Goal: Transaction & Acquisition: Purchase product/service

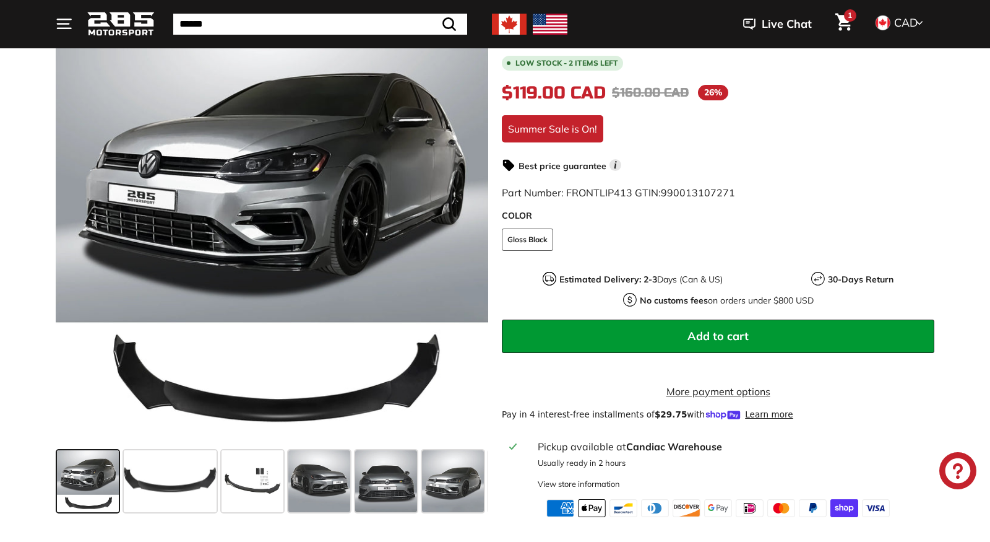
scroll to position [249, 0]
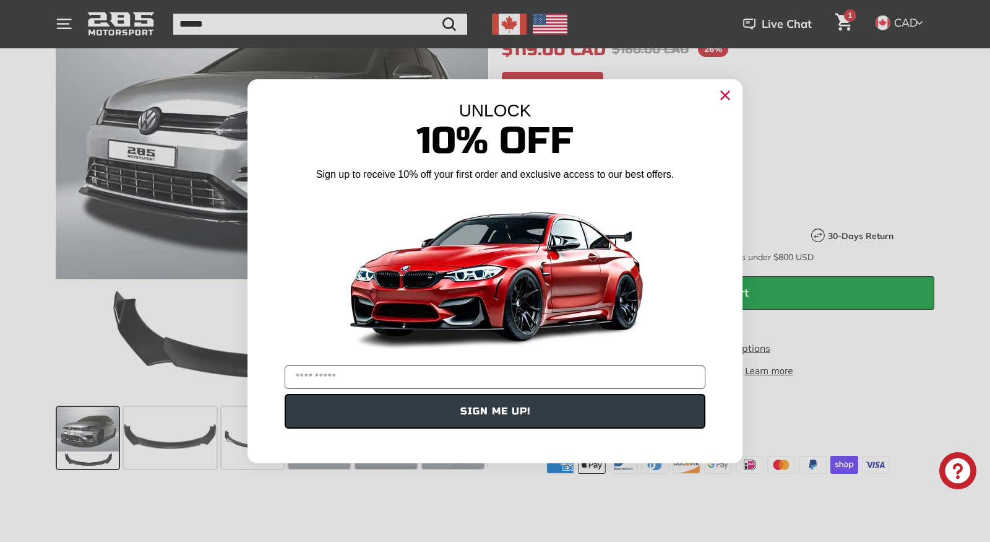
click at [682, 284] on div "POPUP Form" at bounding box center [495, 273] width 495 height 174
click at [722, 95] on circle "Close dialog" at bounding box center [725, 94] width 19 height 19
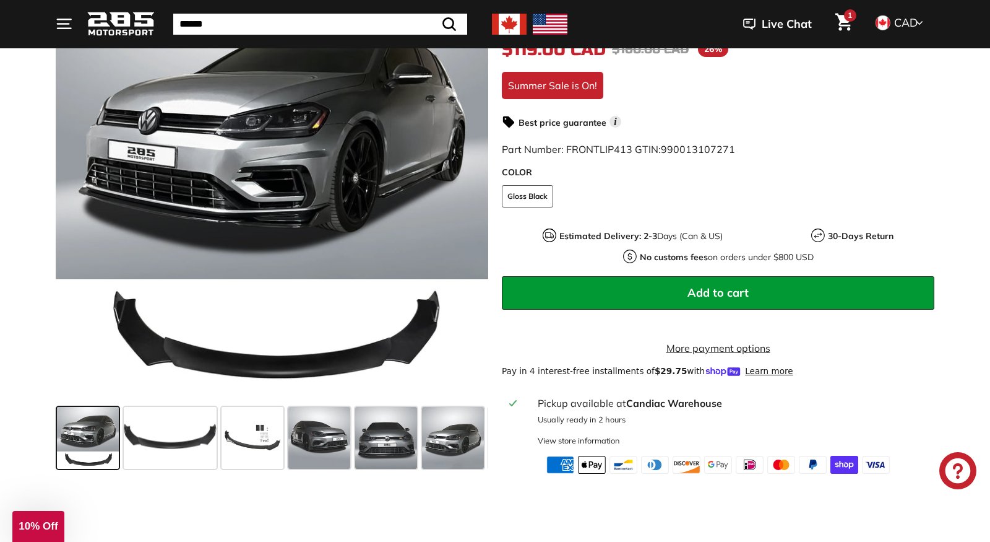
click at [719, 276] on button "Add to cart" at bounding box center [718, 292] width 433 height 33
click at [708, 290] on span "Add to cart" at bounding box center [718, 292] width 61 height 14
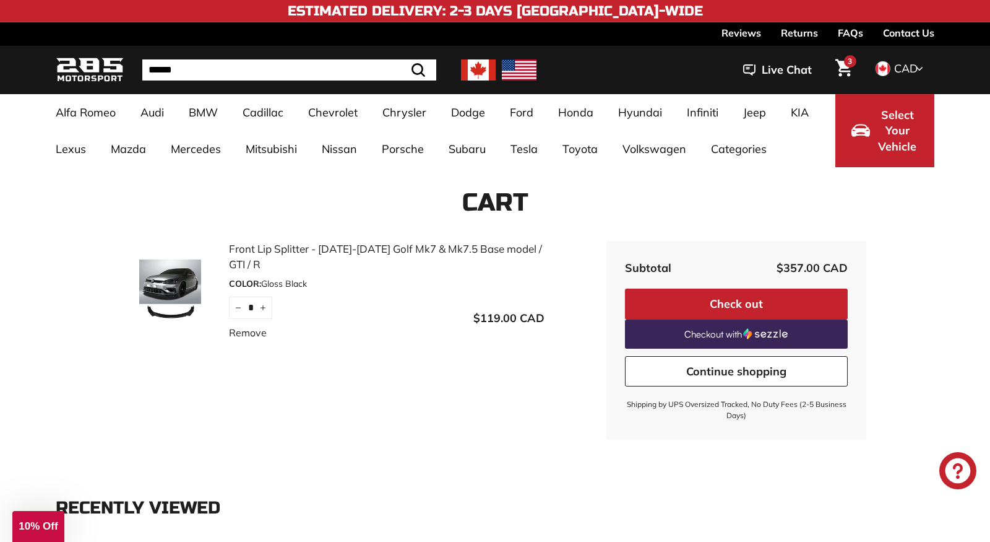
click at [734, 405] on small "Shipping by UPS Oversized Tracked, No Duty Fees (2-5 Business Days)" at bounding box center [736, 410] width 223 height 22
click at [714, 404] on small "Shipping by UPS Oversized Tracked, No Duty Fees (2-5 Business Days)" at bounding box center [736, 410] width 223 height 22
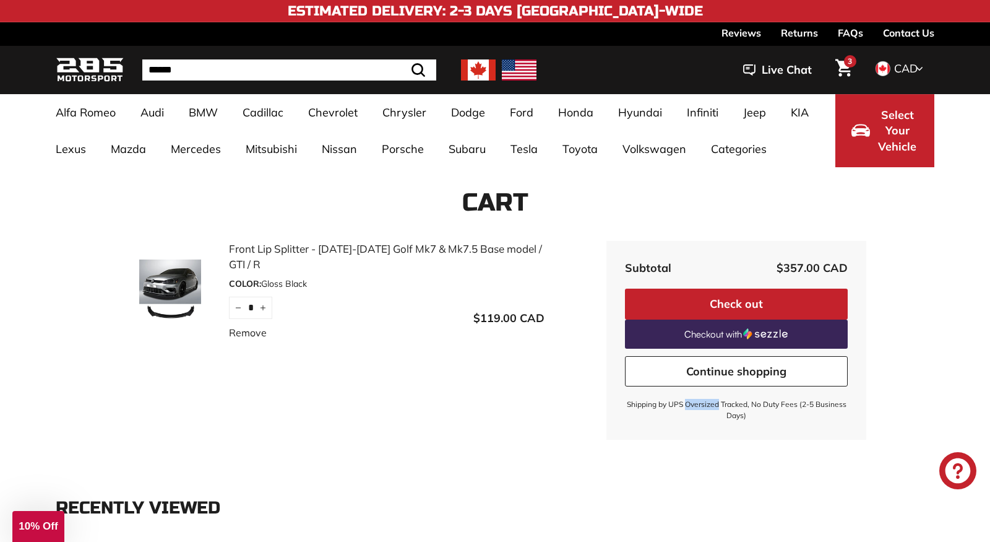
click at [714, 404] on small "Shipping by UPS Oversized Tracked, No Duty Fees (2-5 Business Days)" at bounding box center [736, 410] width 223 height 22
click at [353, 248] on link "Front Lip Splitter - [DATE]-[DATE] Golf Mk7 & Mk7.5 Base model / GTI / R" at bounding box center [387, 257] width 316 height 32
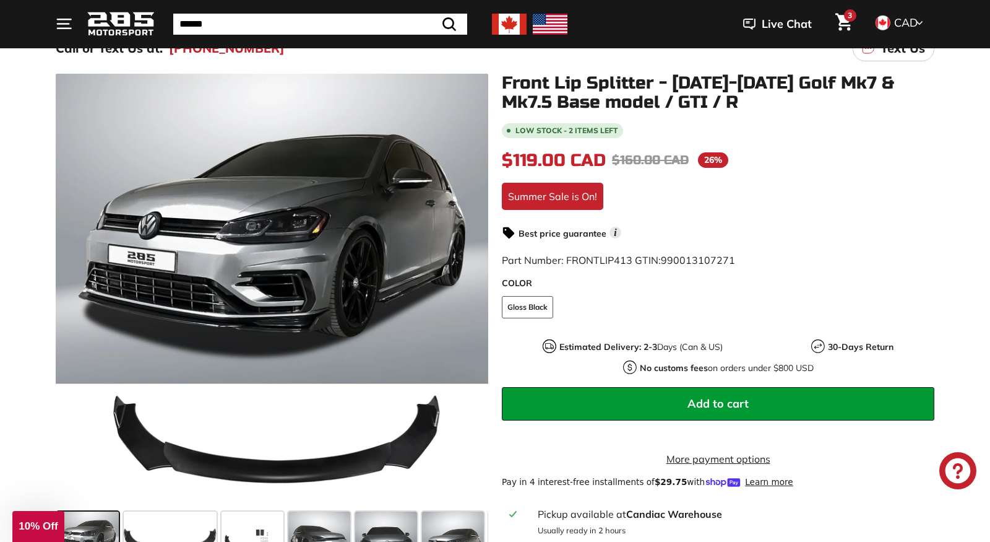
scroll to position [134, 0]
